Goal: Task Accomplishment & Management: Manage account settings

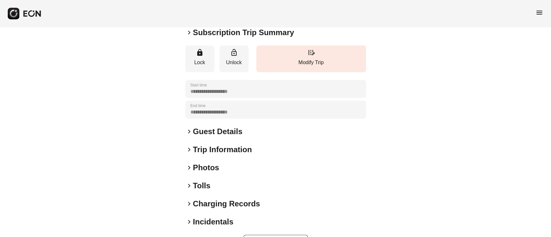
scroll to position [85, 0]
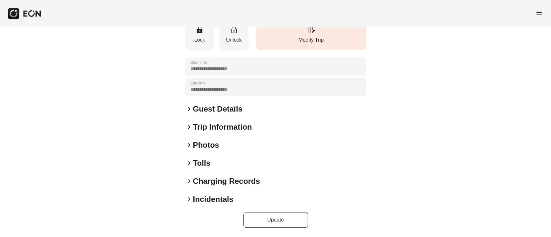
click at [209, 145] on h2 "Photos" at bounding box center [206, 145] width 26 height 10
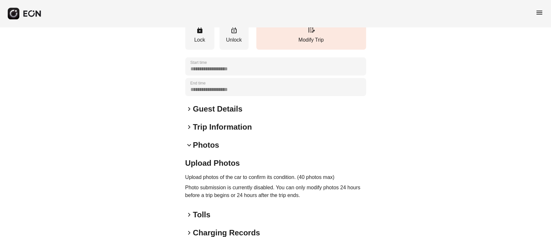
click at [218, 110] on h2 "Guest Details" at bounding box center [217, 109] width 49 height 10
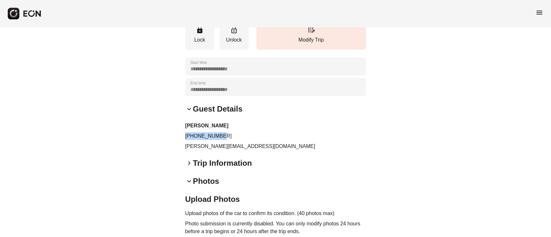
drag, startPoint x: 227, startPoint y: 136, endPoint x: 177, endPoint y: 136, distance: 50.7
click at [177, 136] on div "**********" at bounding box center [275, 133] width 551 height 383
copy p "+16469419947"
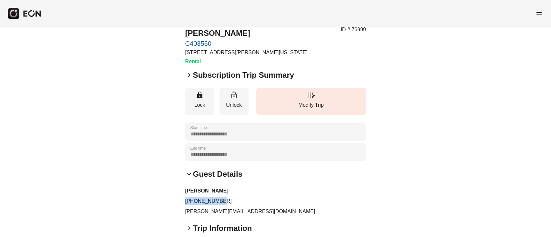
scroll to position [0, 0]
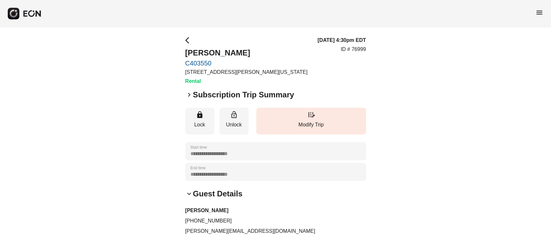
click at [128, 121] on div "**********" at bounding box center [275, 218] width 551 height 383
click at [210, 91] on h2 "Subscription Trip Summary" at bounding box center [243, 95] width 101 height 10
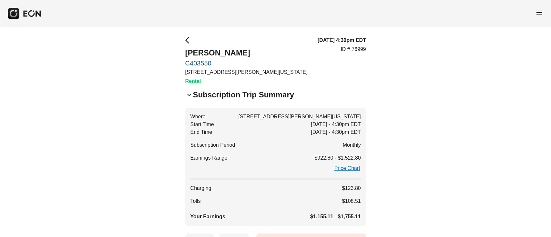
click at [210, 91] on h2 "Subscription Trip Summary" at bounding box center [243, 95] width 101 height 10
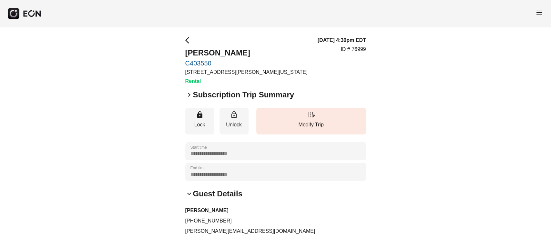
click at [210, 91] on h2 "Subscription Trip Summary" at bounding box center [243, 95] width 101 height 10
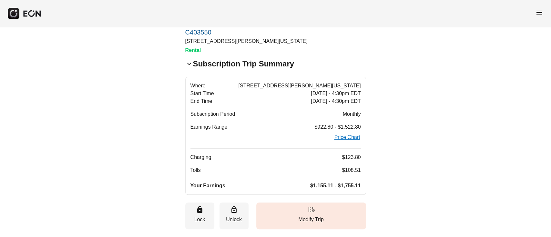
scroll to position [43, 0]
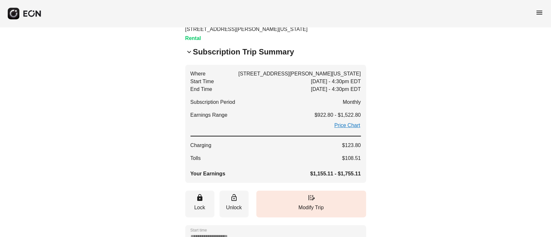
click at [191, 50] on span "keyboard_arrow_down" at bounding box center [189, 52] width 8 height 8
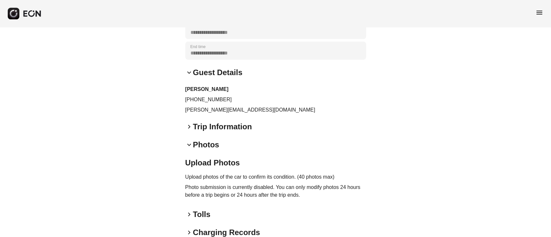
scroll to position [129, 0]
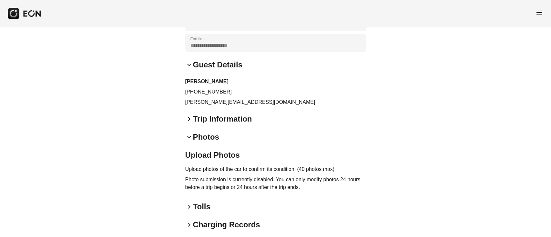
click at [542, 13] on span "menu" at bounding box center [540, 13] width 8 height 8
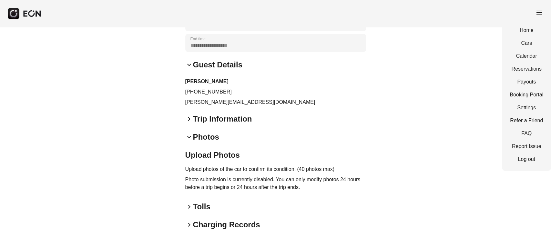
click at [522, 65] on div "Home Cars Calendar Reservations Payouts Booking Portal Settings Refer a Friend …" at bounding box center [526, 95] width 49 height 152
drag, startPoint x: 521, startPoint y: 66, endPoint x: 292, endPoint y: 83, distance: 230.1
click at [521, 67] on link "Reservations" at bounding box center [527, 69] width 34 height 8
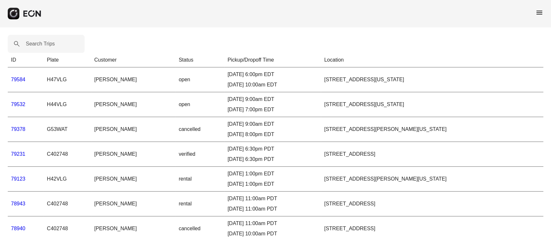
click at [39, 45] on label "Search Trips" at bounding box center [40, 44] width 29 height 8
click at [39, 45] on Trips "Search Trips" at bounding box center [46, 44] width 77 height 18
paste Trips "*******"
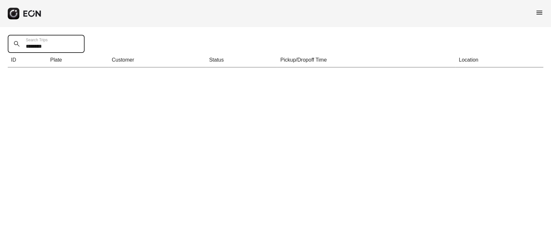
click at [28, 46] on Trips "*******" at bounding box center [46, 44] width 77 height 18
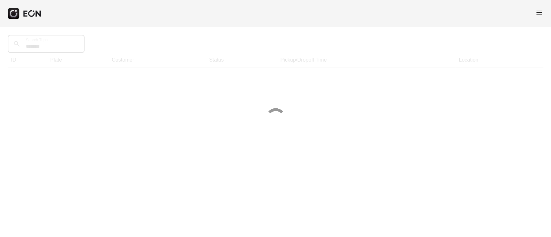
type Trips "*******"
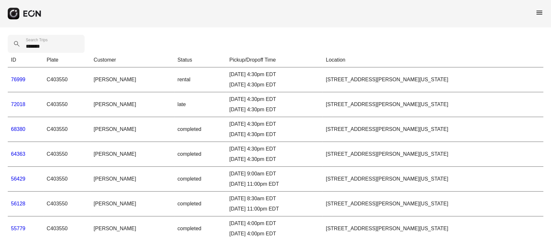
click at [16, 79] on link "76999" at bounding box center [18, 79] width 15 height 5
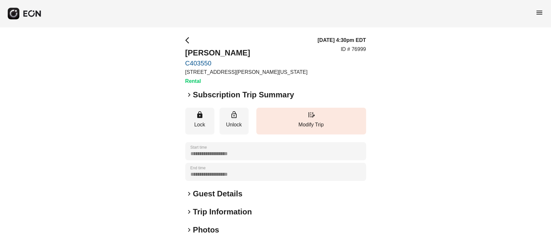
click at [191, 94] on span "keyboard_arrow_right" at bounding box center [189, 95] width 8 height 8
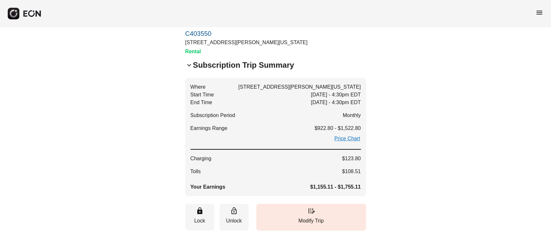
scroll to position [43, 0]
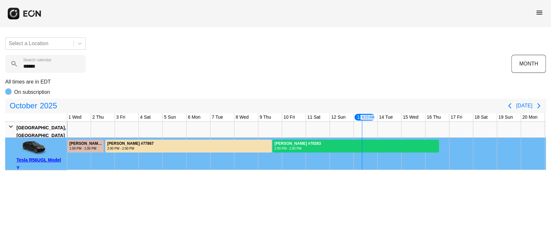
scroll to position [0, 199]
